Goal: Transaction & Acquisition: Download file/media

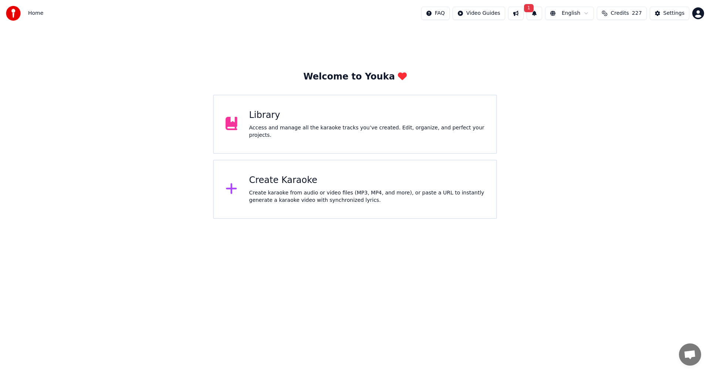
click at [523, 15] on button at bounding box center [516, 13] width 16 height 13
click at [539, 13] on button "1" at bounding box center [534, 13] width 16 height 13
click at [589, 36] on button "Update" at bounding box center [593, 36] width 31 height 13
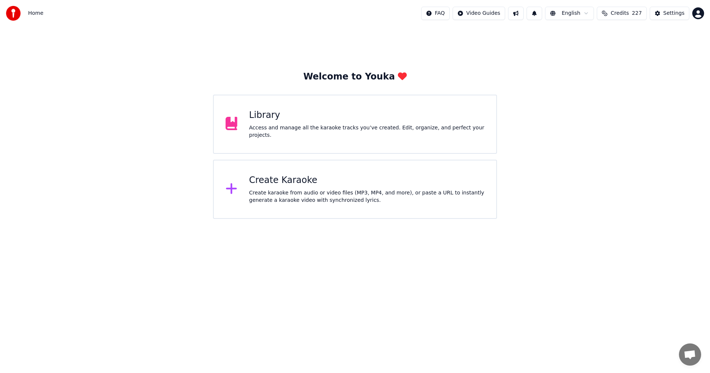
click at [387, 109] on div "Library Access and manage all the karaoke tracks you’ve created. Edit, organize…" at bounding box center [355, 124] width 284 height 59
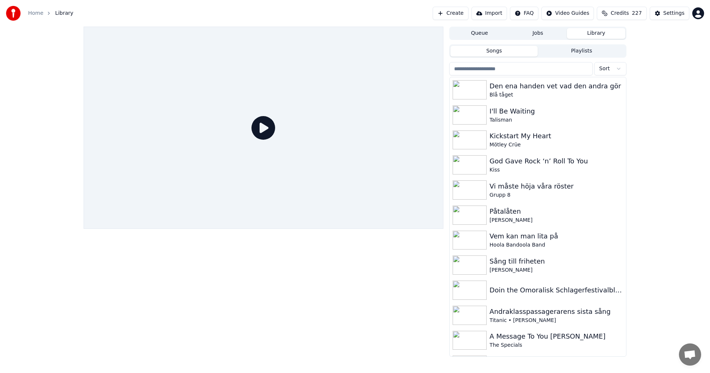
click at [522, 70] on input "search" at bounding box center [520, 68] width 143 height 13
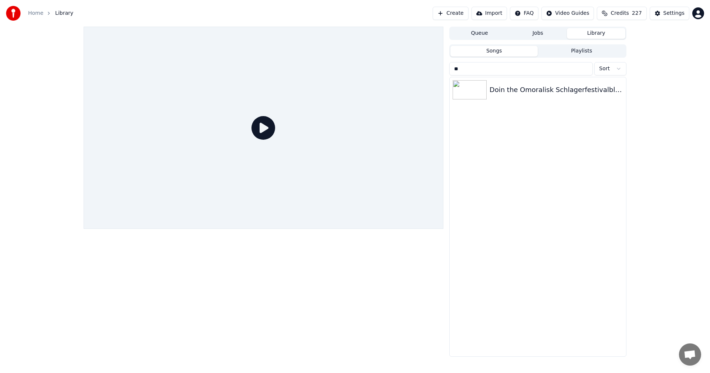
type input "*"
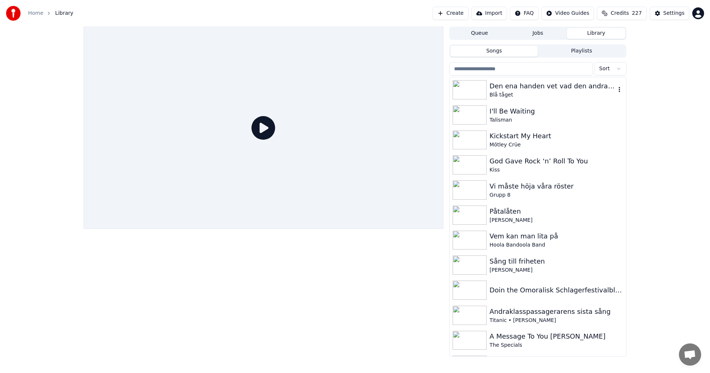
click at [533, 95] on div "Blå tåget" at bounding box center [552, 94] width 126 height 7
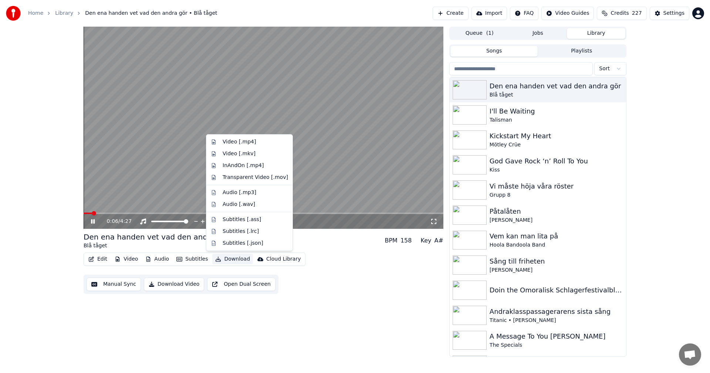
click at [239, 257] on button "Download" at bounding box center [232, 259] width 41 height 10
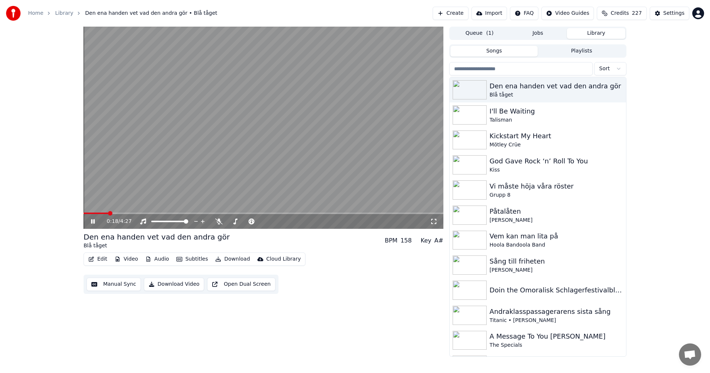
click at [459, 71] on input "search" at bounding box center [520, 68] width 143 height 13
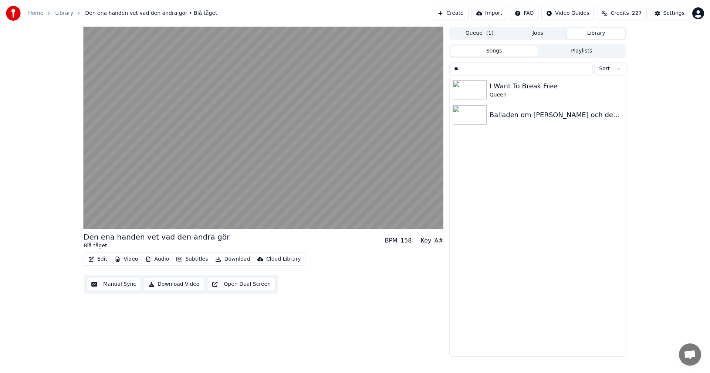
type input "*"
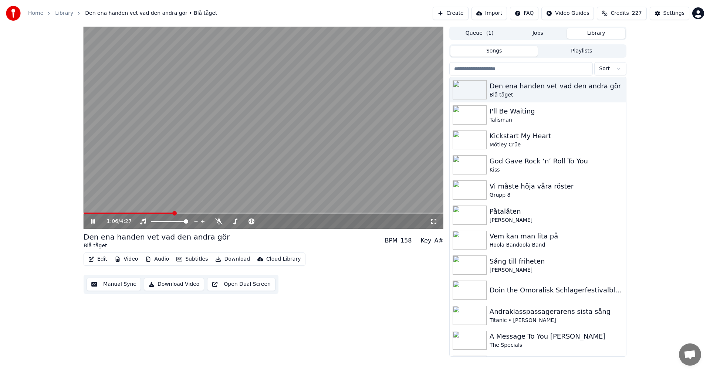
click at [93, 223] on icon at bounding box center [97, 221] width 17 height 6
click at [553, 63] on input "search" at bounding box center [520, 68] width 143 height 13
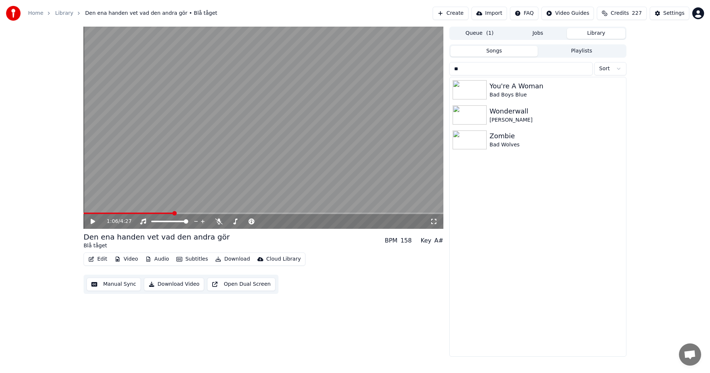
type input "*"
type input "*****"
click at [501, 115] on div "Zombie" at bounding box center [552, 111] width 126 height 10
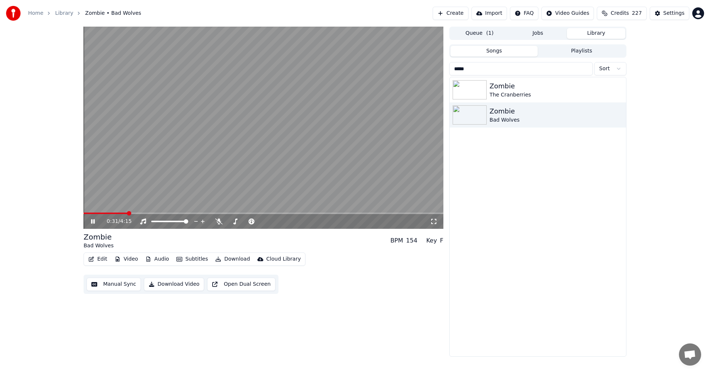
click at [92, 220] on icon at bounding box center [93, 221] width 4 height 4
